Goal: Information Seeking & Learning: Learn about a topic

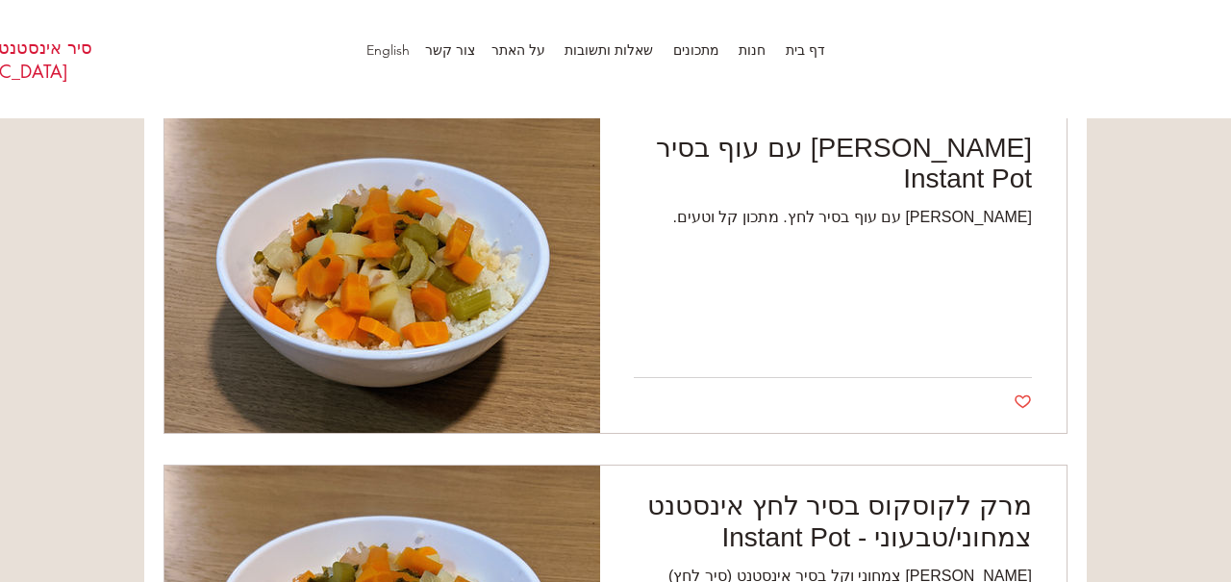
scroll to position [1541, 0]
click at [967, 154] on h2 "[PERSON_NAME] עם עוף בסיר Instant Pot" at bounding box center [833, 163] width 398 height 63
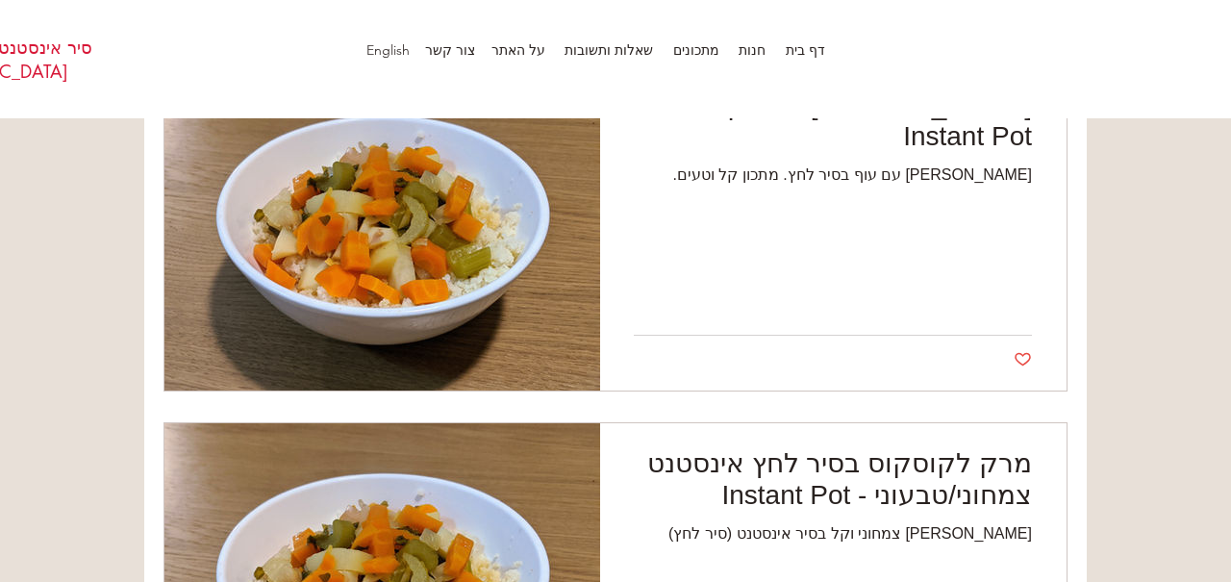
scroll to position [1633, 0]
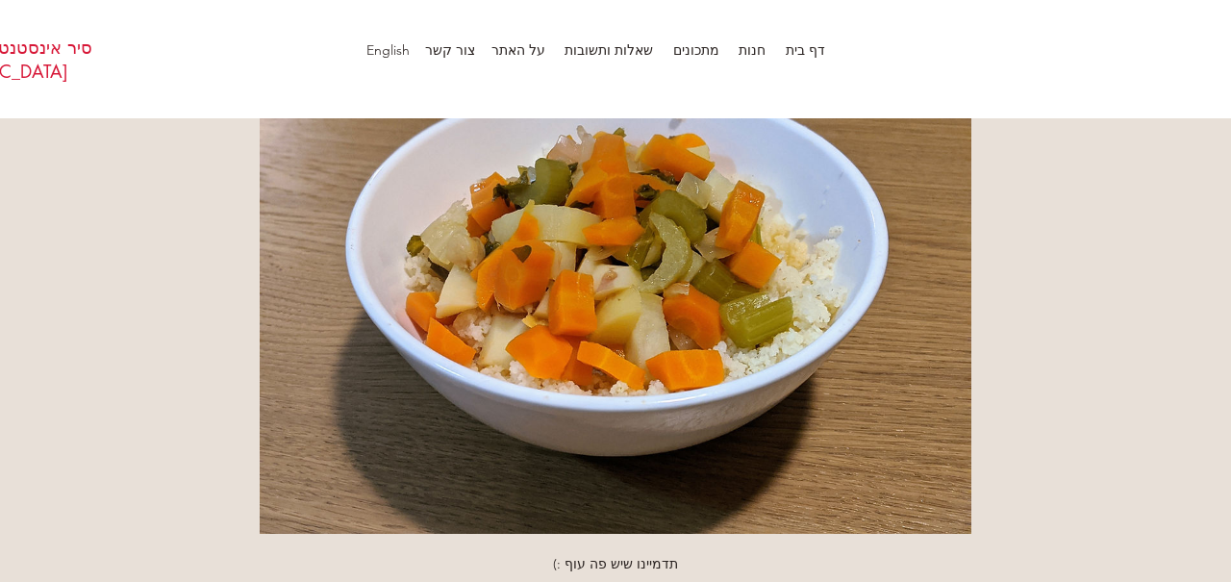
scroll to position [491, 0]
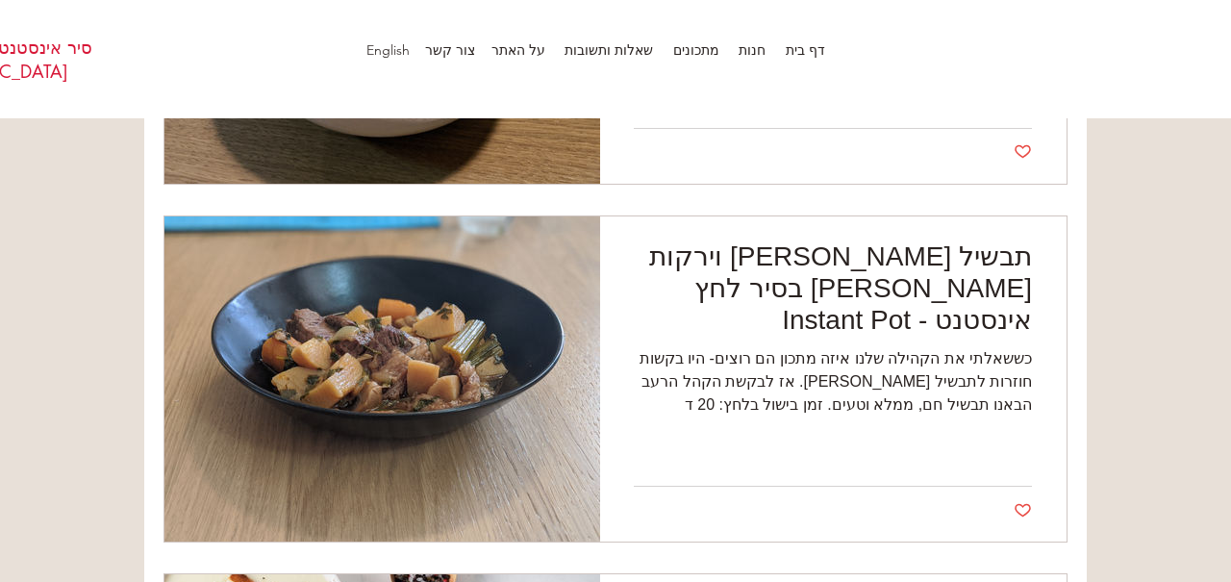
scroll to position [2178, 0]
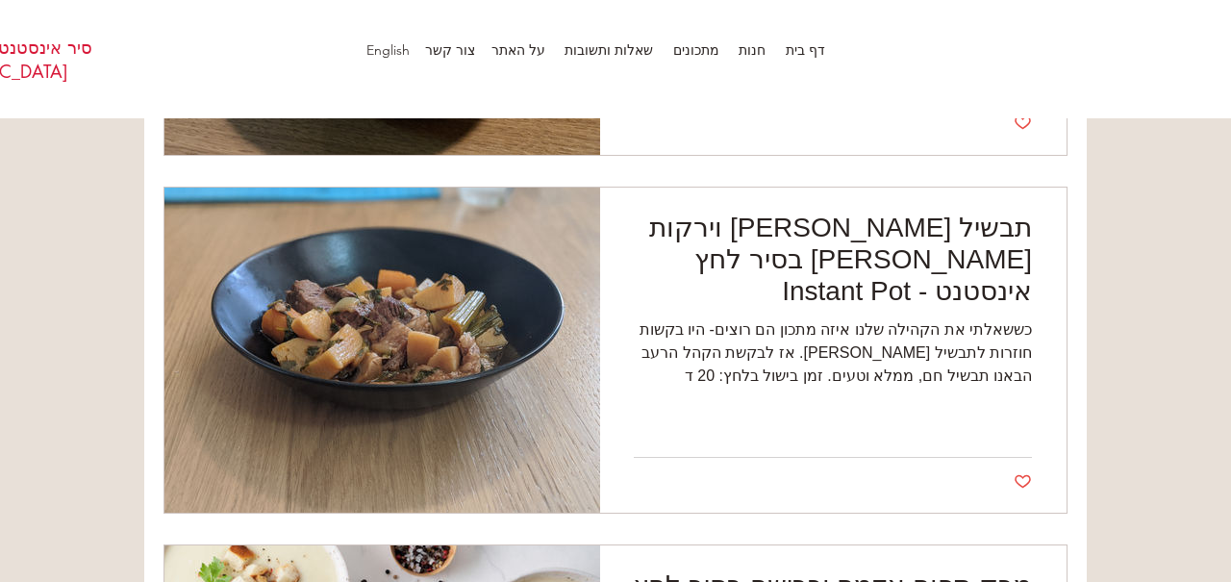
click at [994, 245] on h2 "תבשיל בקר וירקות שורש בסיר לחץ אינסטנט - Instant Pot" at bounding box center [833, 259] width 398 height 95
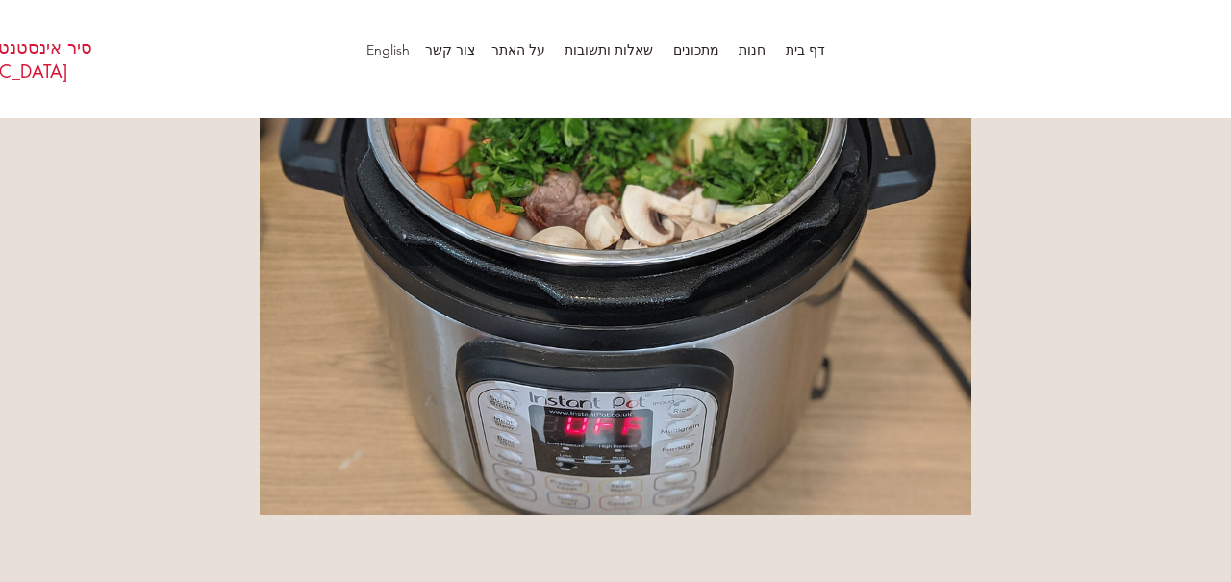
scroll to position [2039, 0]
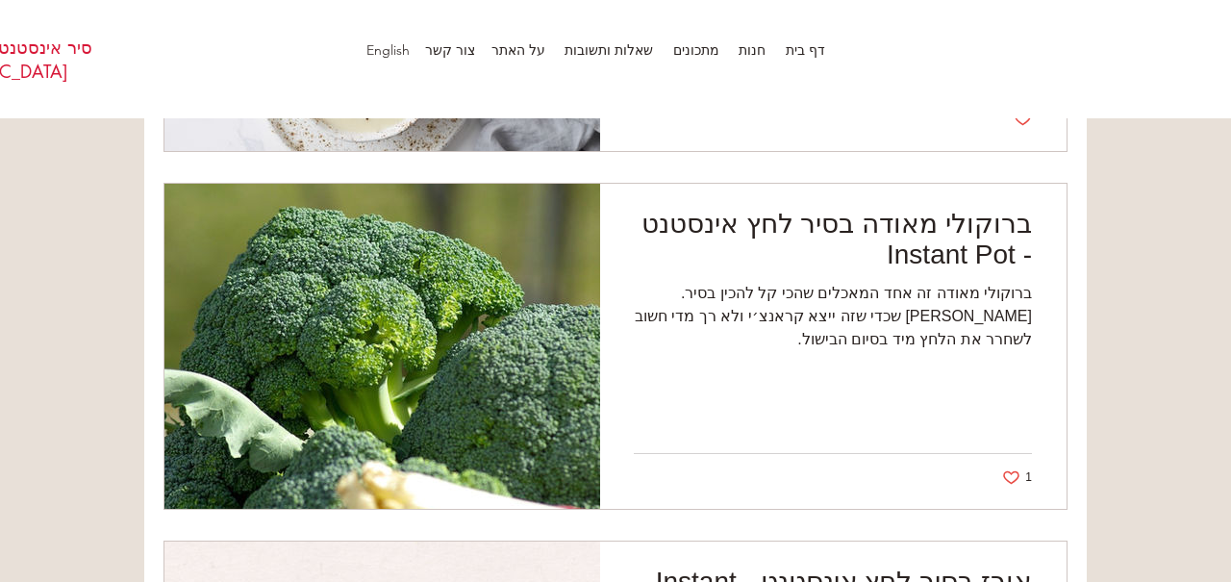
scroll to position [2895, 0]
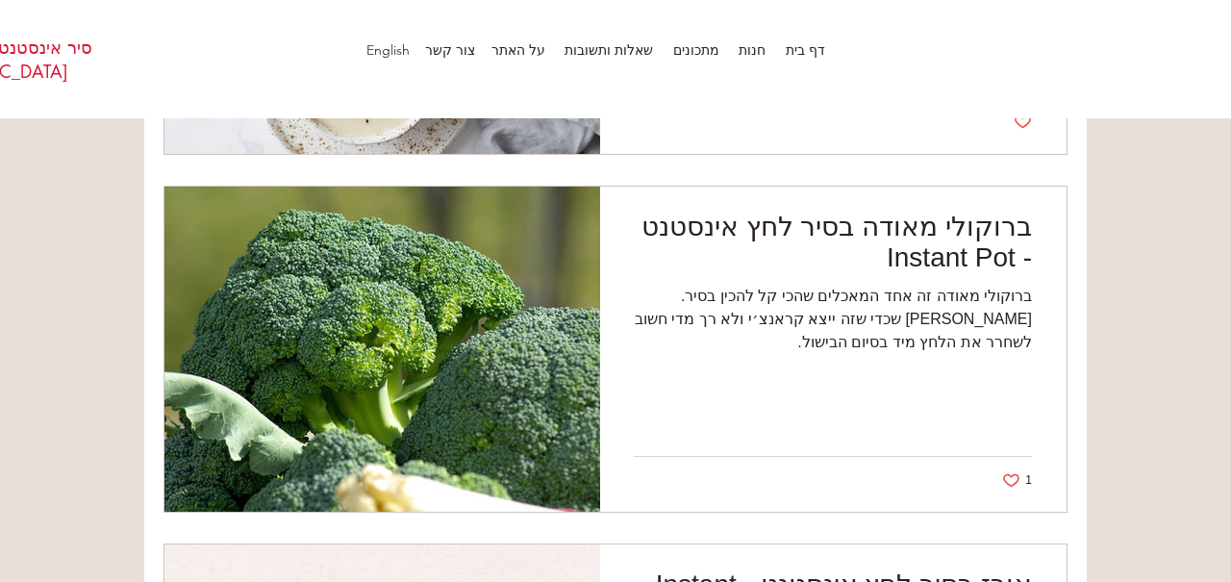
click at [975, 239] on h2 "ברוקולי מאודה בסיר לחץ אינסטנט - Instant Pot" at bounding box center [833, 242] width 398 height 63
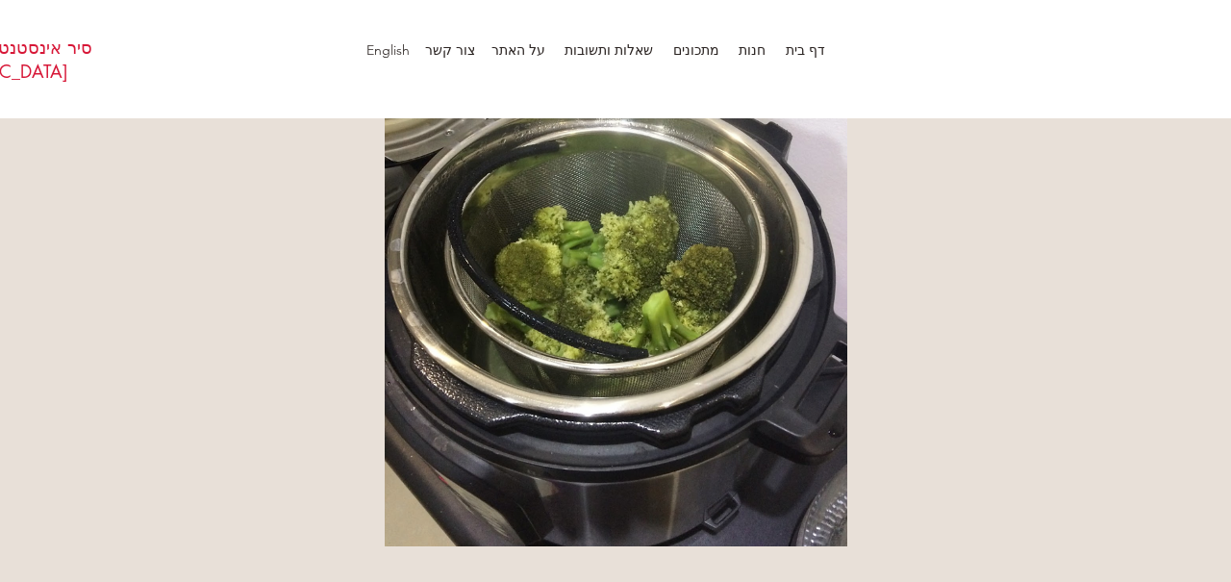
scroll to position [533, 0]
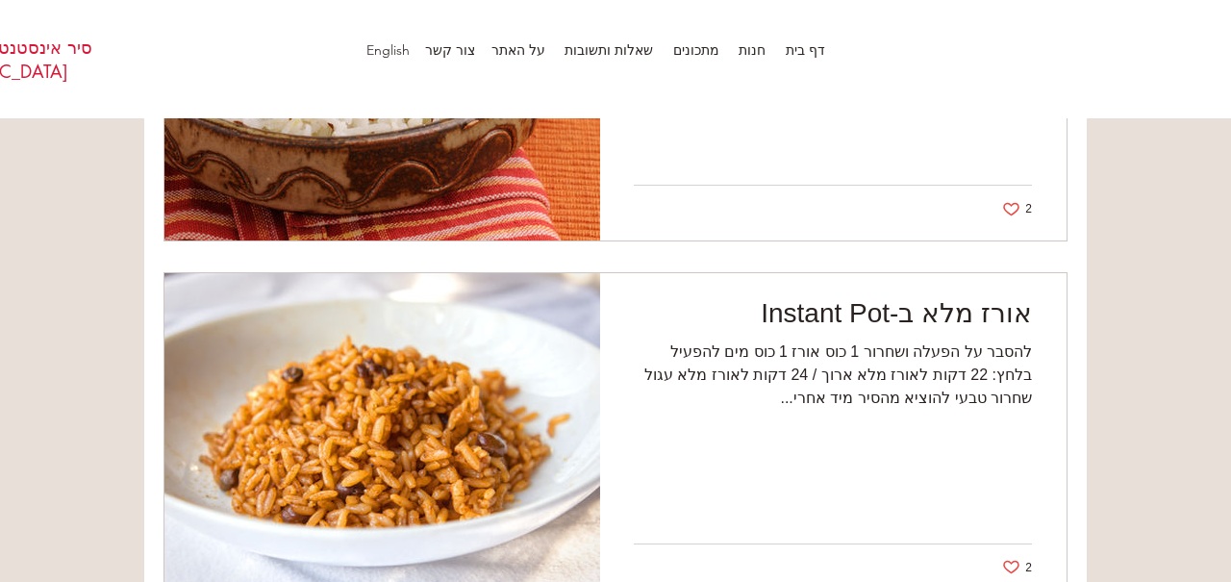
scroll to position [6741, 0]
